Goal: Transaction & Acquisition: Purchase product/service

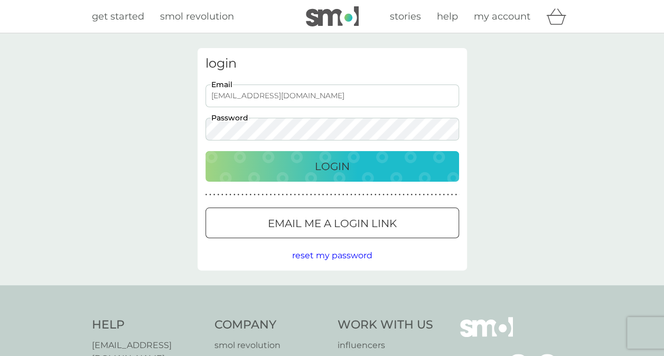
click at [352, 160] on div "Login" at bounding box center [332, 166] width 232 height 17
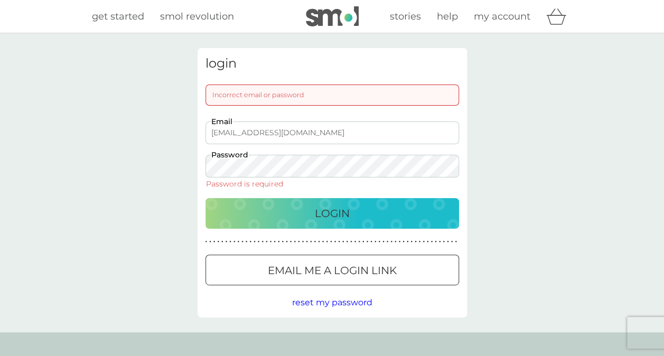
click at [369, 275] on p "Email me a login link" at bounding box center [332, 270] width 129 height 17
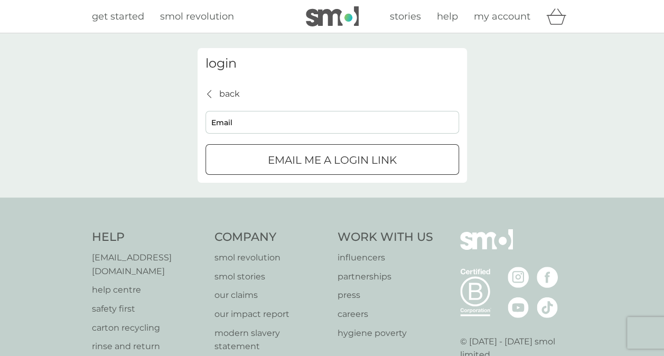
click at [279, 125] on input "Email" at bounding box center [332, 122] width 254 height 23
type input "[EMAIL_ADDRESS][DOMAIN_NAME]"
click at [284, 164] on p "Email me a login link" at bounding box center [332, 160] width 129 height 17
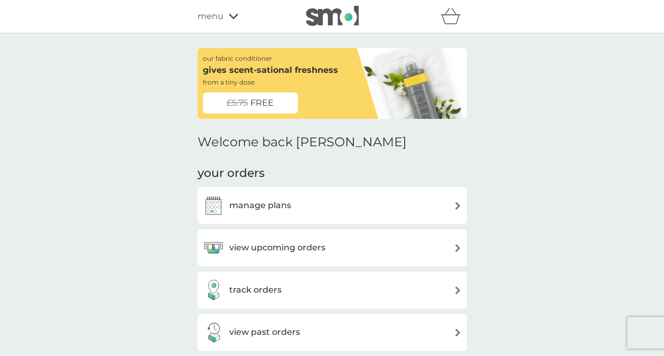
click at [458, 24] on icon "basket" at bounding box center [451, 16] width 20 height 16
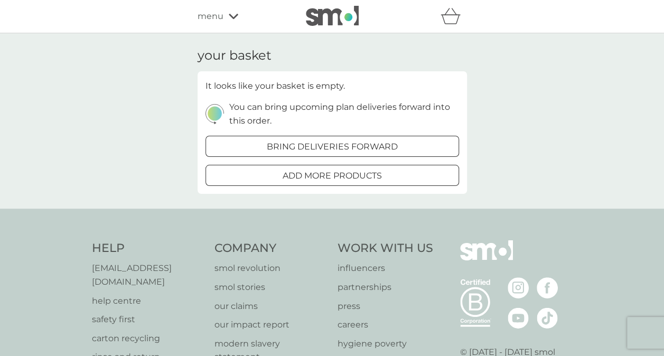
click at [222, 12] on span "menu" at bounding box center [211, 17] width 26 height 14
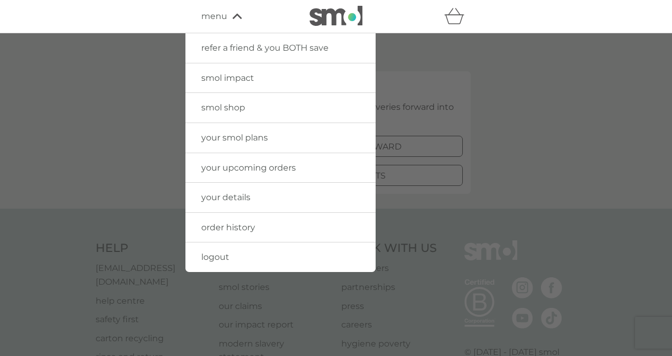
click at [220, 107] on span "smol shop" at bounding box center [223, 107] width 44 height 10
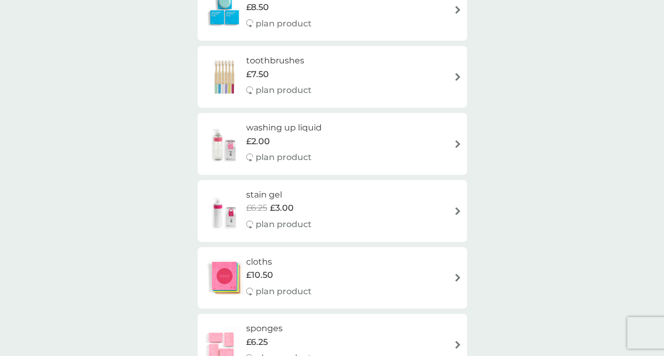
scroll to position [1062, 0]
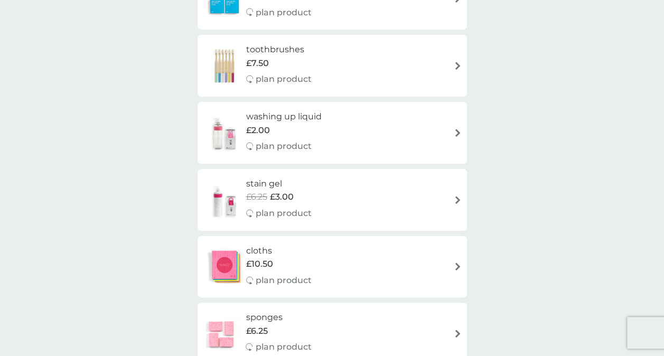
click at [428, 135] on div "washing up liquid £2.00 plan product" at bounding box center [332, 133] width 259 height 46
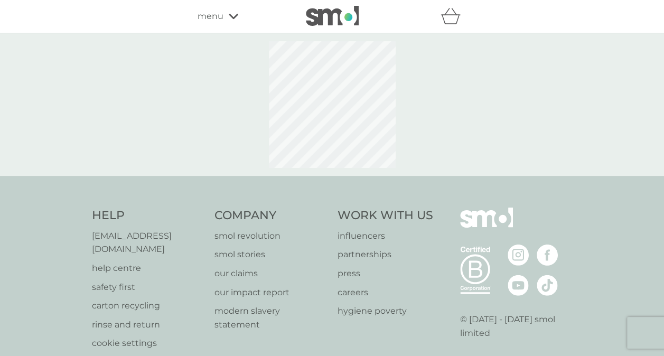
select select "112"
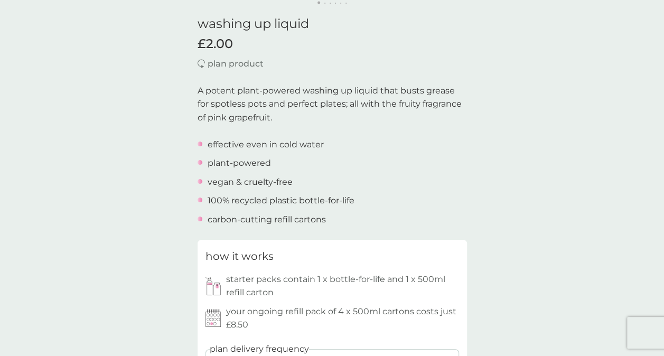
scroll to position [408, 0]
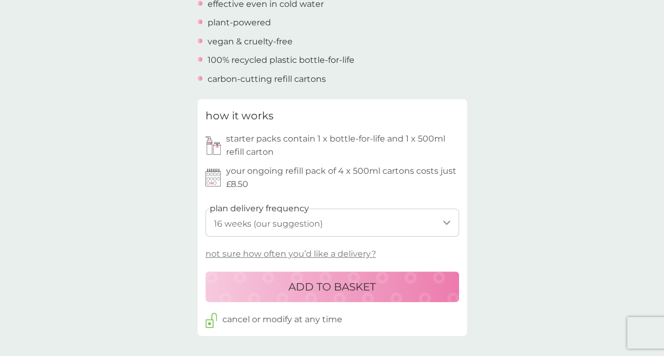
click at [382, 224] on select "1 week 2 weeks 3 weeks 4 weeks 5 weeks 6 weeks 7 weeks 8 weeks 9 weeks 10 weeks…" at bounding box center [332, 223] width 254 height 28
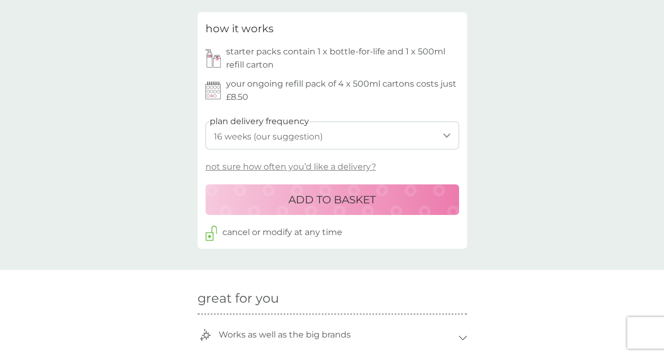
scroll to position [490, 0]
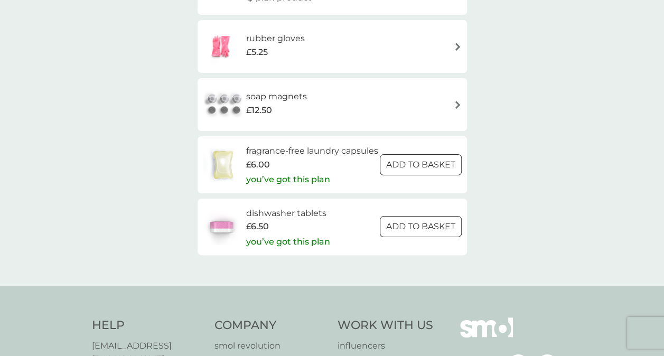
scroll to position [1606, 0]
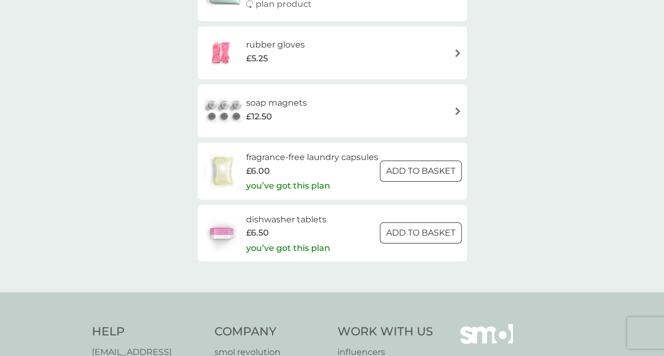
click at [432, 239] on div at bounding box center [420, 233] width 38 height 11
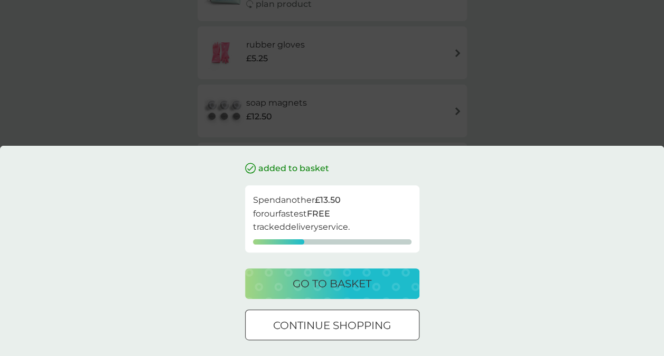
click at [338, 280] on p "go to basket" at bounding box center [332, 283] width 79 height 17
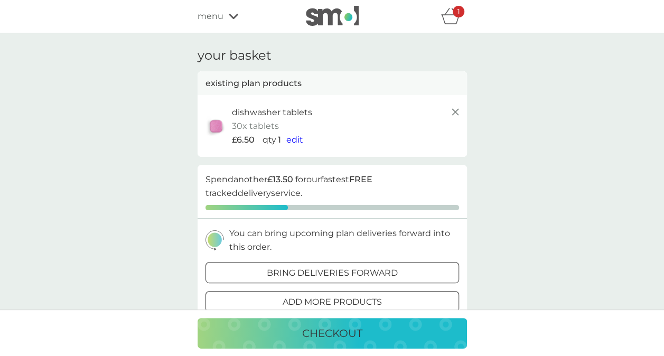
click at [293, 137] on span "edit" at bounding box center [294, 140] width 17 height 10
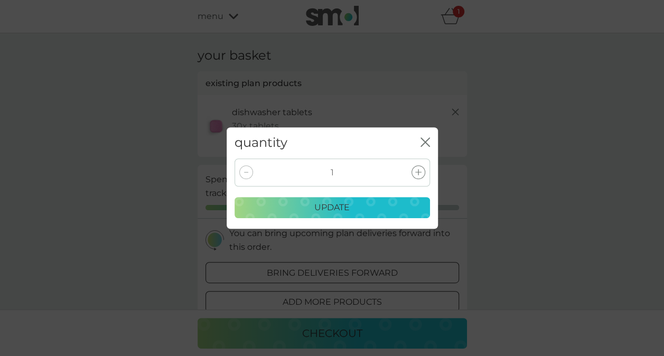
click at [416, 171] on icon at bounding box center [418, 172] width 6 height 6
click at [353, 203] on div "update" at bounding box center [332, 208] width 182 height 14
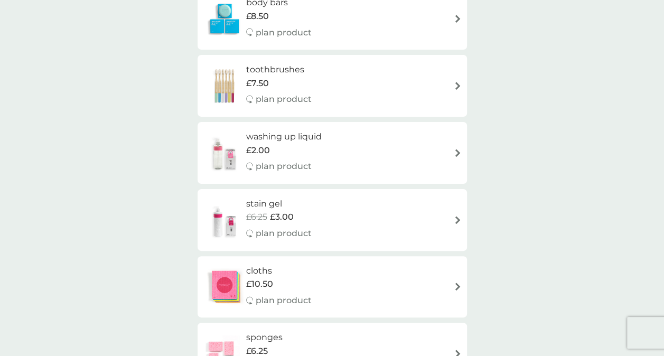
scroll to position [1035, 0]
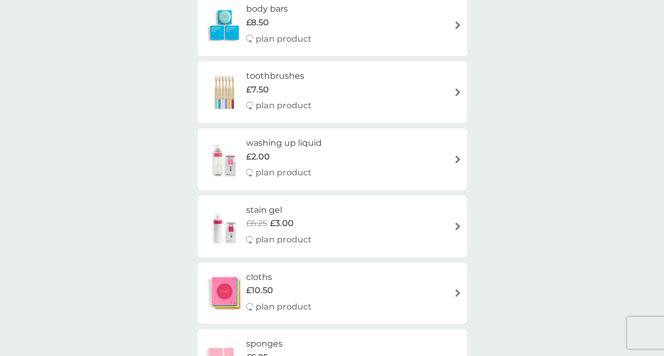
click at [432, 144] on div "washing up liquid £2.00 plan product" at bounding box center [332, 159] width 259 height 46
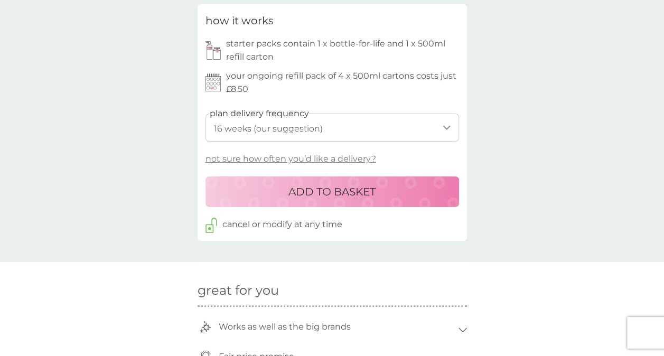
scroll to position [510, 0]
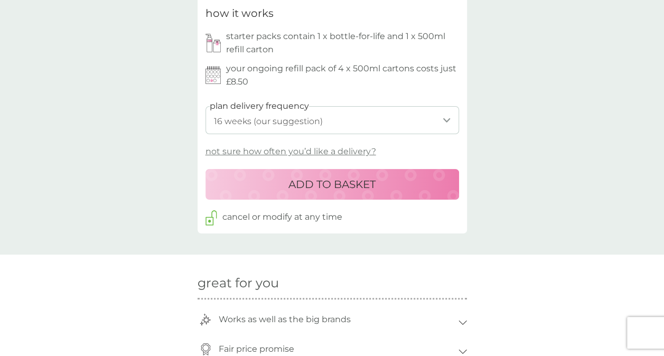
click at [358, 153] on p "not sure how often you’d like a delivery?" at bounding box center [290, 152] width 171 height 14
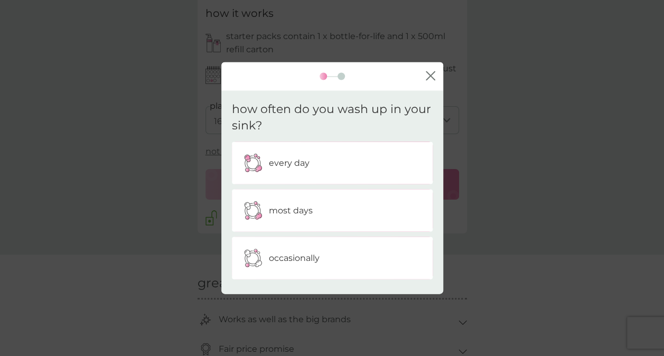
click at [331, 212] on div "most days" at bounding box center [332, 210] width 185 height 26
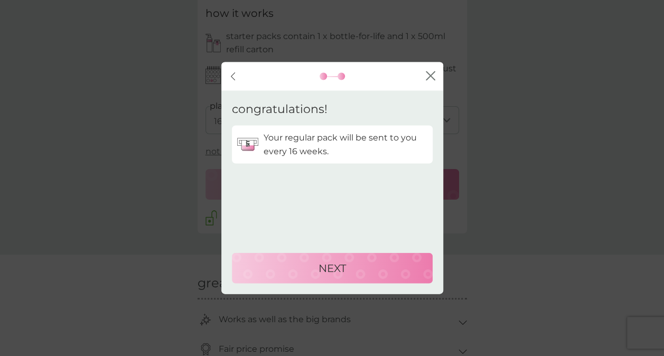
click at [431, 77] on icon "close" at bounding box center [431, 76] width 10 height 10
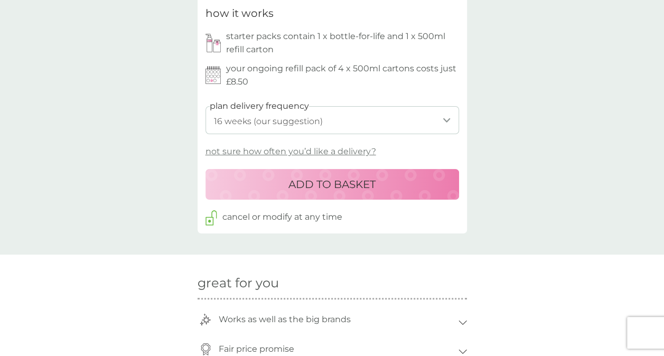
click at [343, 124] on select "1 week 2 weeks 3 weeks 4 weeks 5 weeks 6 weeks 7 weeks 8 weeks 9 weeks 10 weeks…" at bounding box center [332, 120] width 254 height 28
select select "168"
click at [205, 106] on select "1 week 2 weeks 3 weeks 4 weeks 5 weeks 6 weeks 7 weeks 8 weeks 9 weeks 10 weeks…" at bounding box center [332, 120] width 254 height 28
click at [339, 181] on p "ADD TO BASKET" at bounding box center [331, 184] width 87 height 17
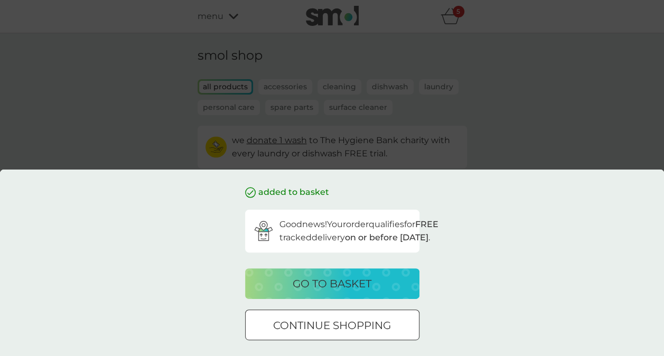
click at [456, 21] on div "added to basket Good news! Your order qualifies for FREE tracked delivery on or…" at bounding box center [332, 178] width 664 height 356
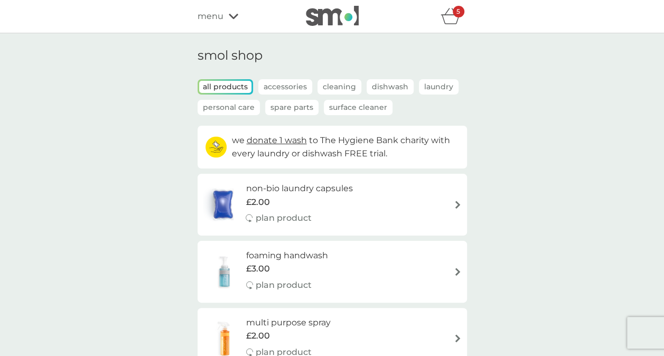
click at [456, 21] on icon "basket" at bounding box center [450, 20] width 18 height 10
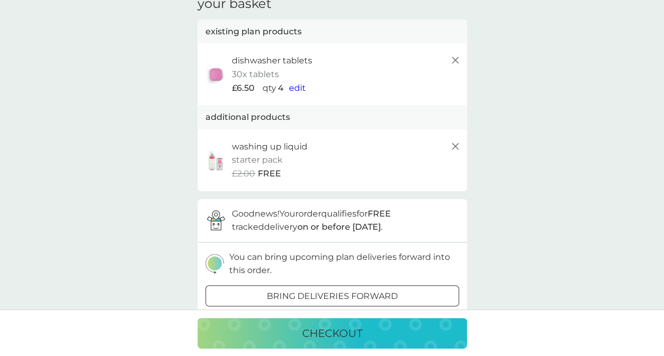
scroll to position [57, 0]
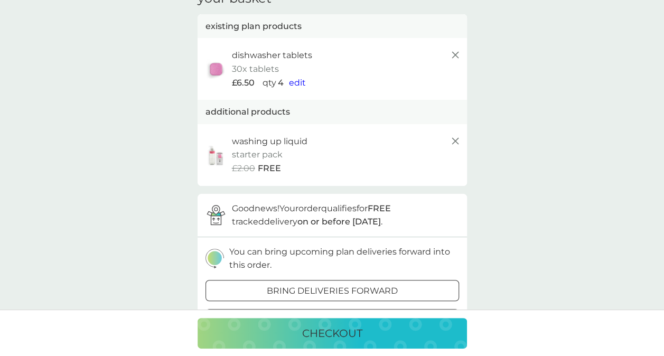
click at [315, 329] on p "checkout" at bounding box center [332, 333] width 60 height 17
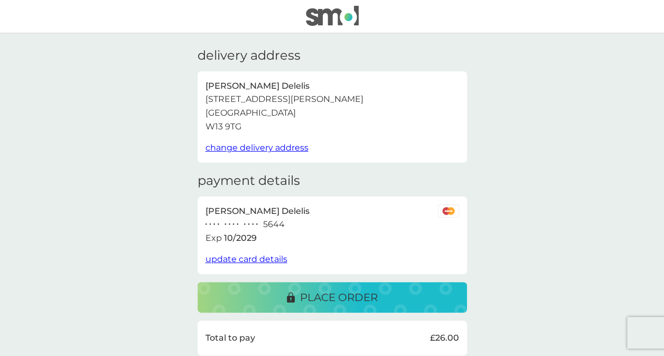
click at [261, 258] on span "update card details" at bounding box center [246, 259] width 82 height 10
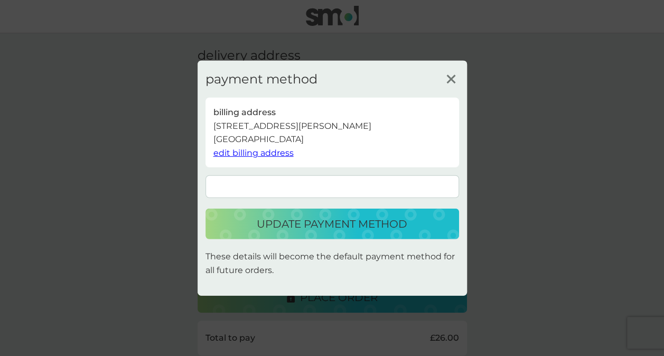
click at [339, 227] on p "update payment method" at bounding box center [332, 224] width 151 height 17
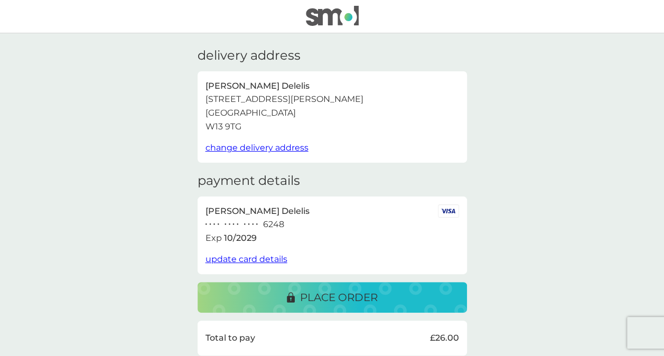
click at [637, 91] on div "delivery address Maggie Delelis 45 Bernard Avenue London W13 9TG change deliver…" at bounding box center [332, 324] width 664 height 583
click at [333, 296] on p "place order" at bounding box center [339, 297] width 78 height 17
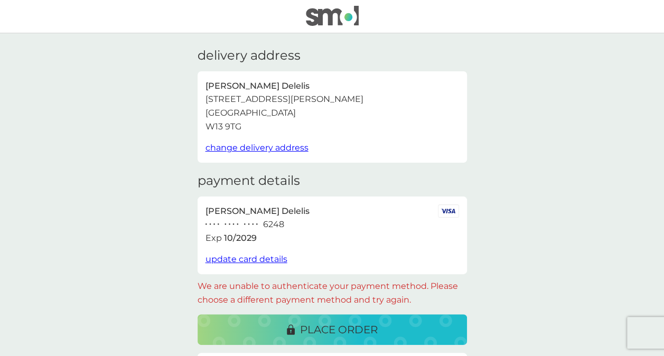
click at [335, 322] on p "place order" at bounding box center [339, 329] width 78 height 17
